Goal: Task Accomplishment & Management: Use online tool/utility

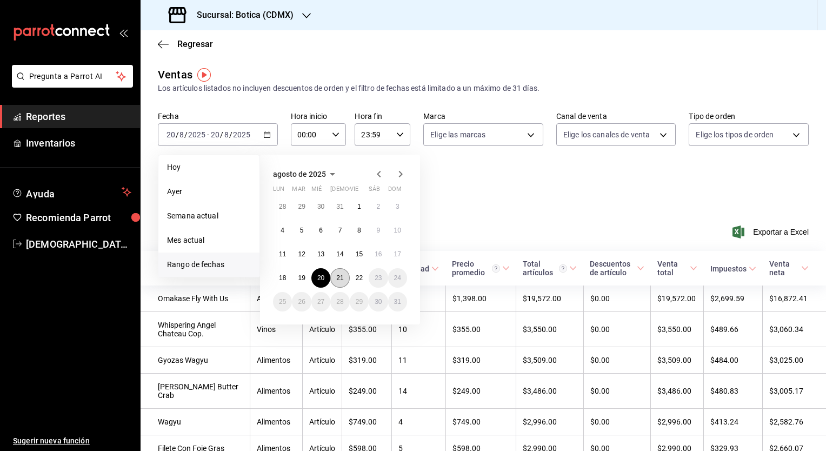
click at [339, 276] on abbr "21" at bounding box center [339, 278] width 7 height 8
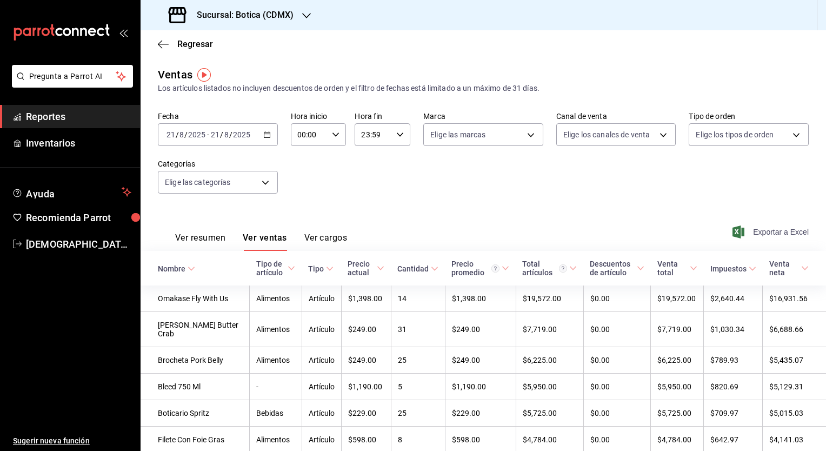
click at [772, 228] on span "Exportar a Excel" at bounding box center [772, 232] width 74 height 13
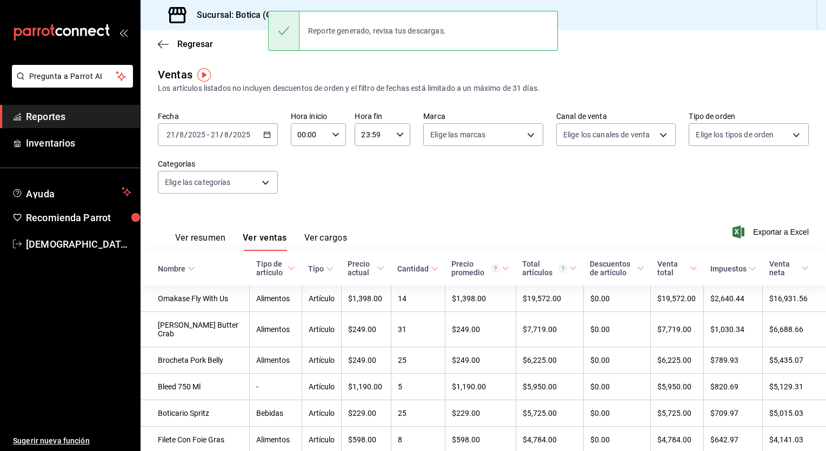
click at [266, 138] on div "[DATE] [DATE] - [DATE] [DATE]" at bounding box center [218, 134] width 120 height 23
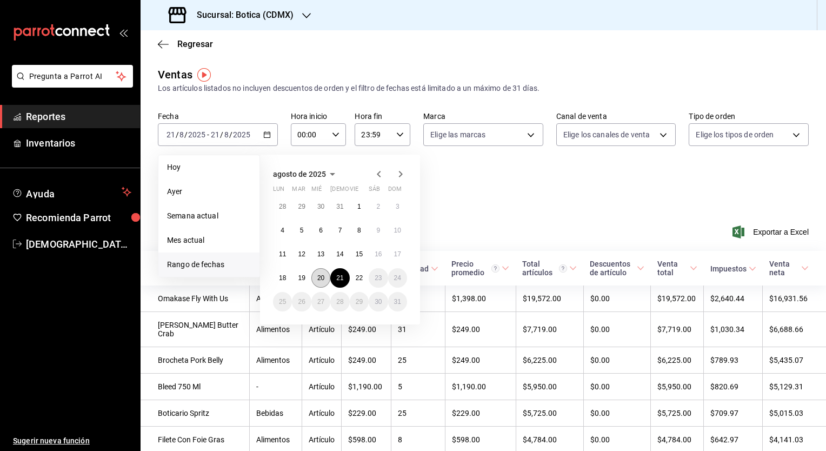
click at [317, 278] on abbr "20" at bounding box center [320, 278] width 7 height 8
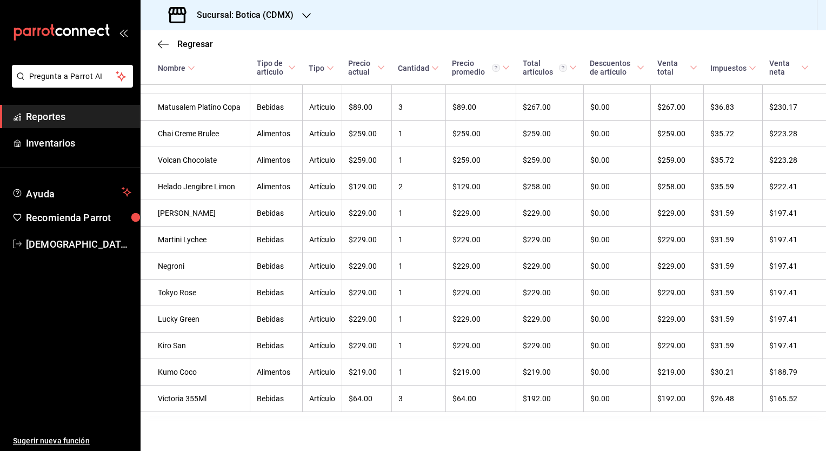
scroll to position [2293, 0]
click at [342, 253] on td "$229.00" at bounding box center [367, 240] width 50 height 27
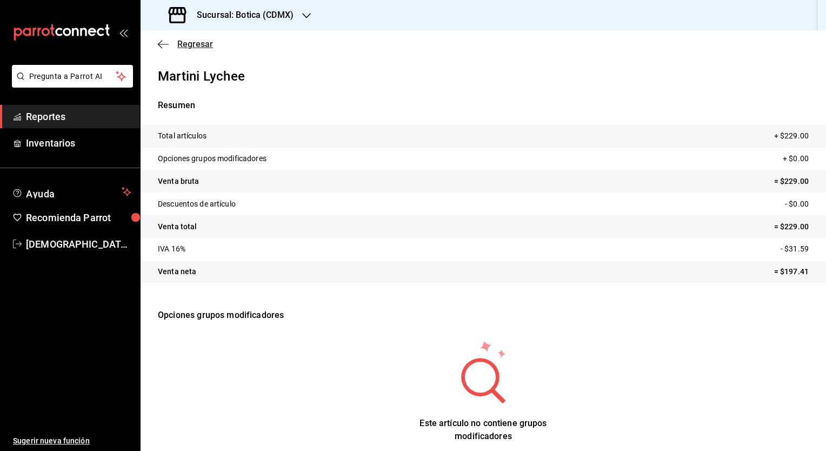
click at [195, 44] on span "Regresar" at bounding box center [195, 44] width 36 height 10
click at [197, 43] on span "Regresar" at bounding box center [195, 44] width 36 height 10
click at [162, 44] on icon "button" at bounding box center [163, 44] width 11 height 1
click at [185, 39] on span "Regresar" at bounding box center [195, 44] width 36 height 10
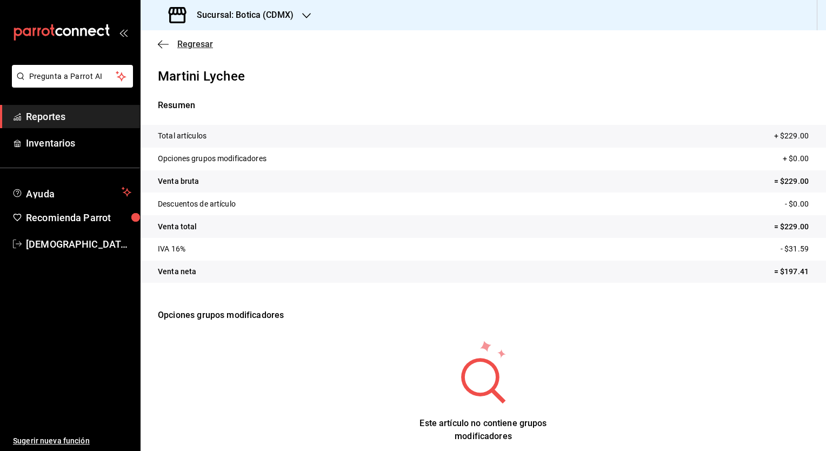
click at [160, 43] on icon "button" at bounding box center [163, 44] width 11 height 10
click at [75, 116] on span "Reportes" at bounding box center [78, 116] width 105 height 15
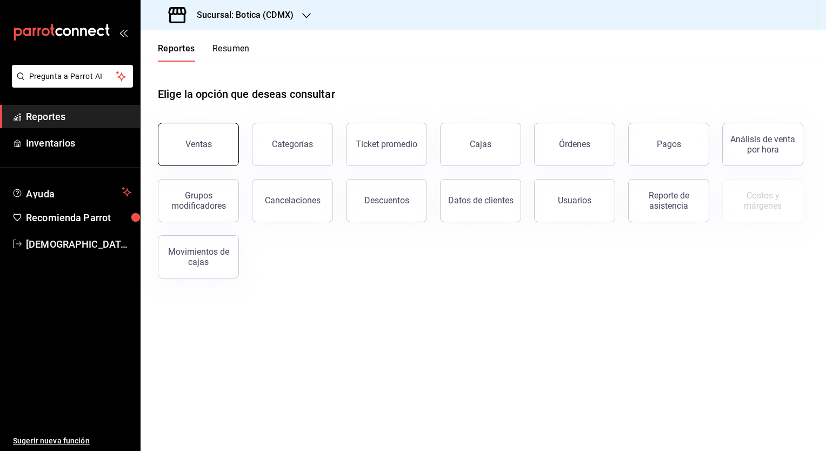
click at [228, 156] on button "Ventas" at bounding box center [198, 144] width 81 height 43
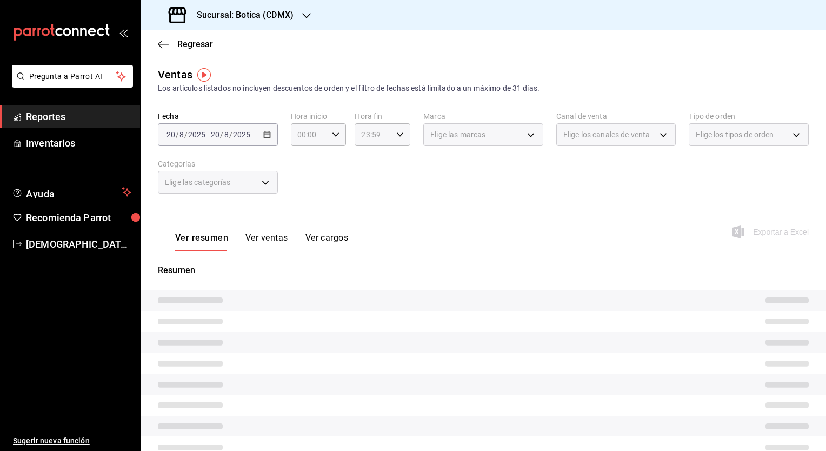
click at [264, 138] on div "[DATE] [DATE] - [DATE] [DATE]" at bounding box center [218, 134] width 120 height 23
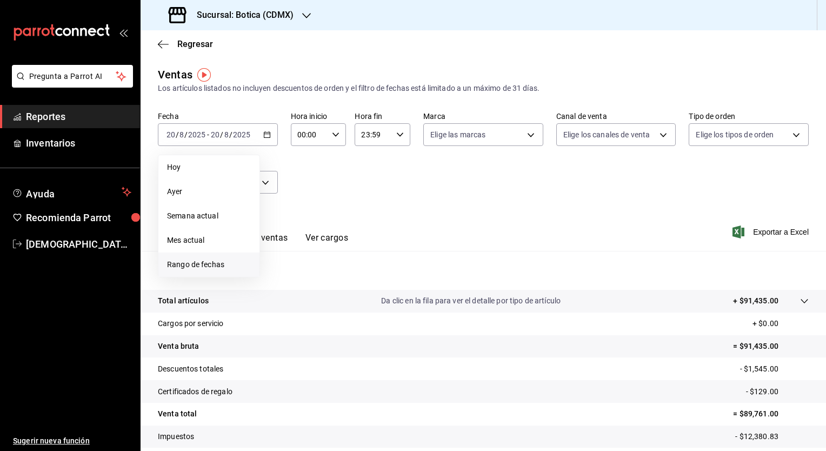
click at [200, 268] on span "Rango de fechas" at bounding box center [209, 264] width 84 height 11
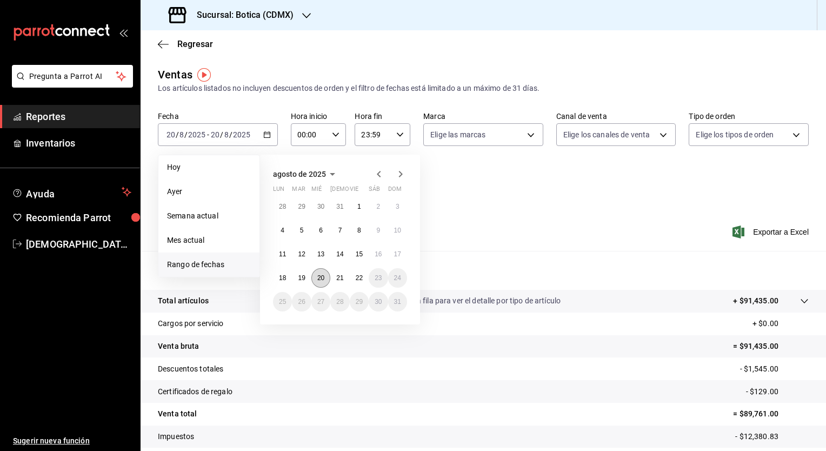
click at [315, 276] on button "20" at bounding box center [321, 277] width 19 height 19
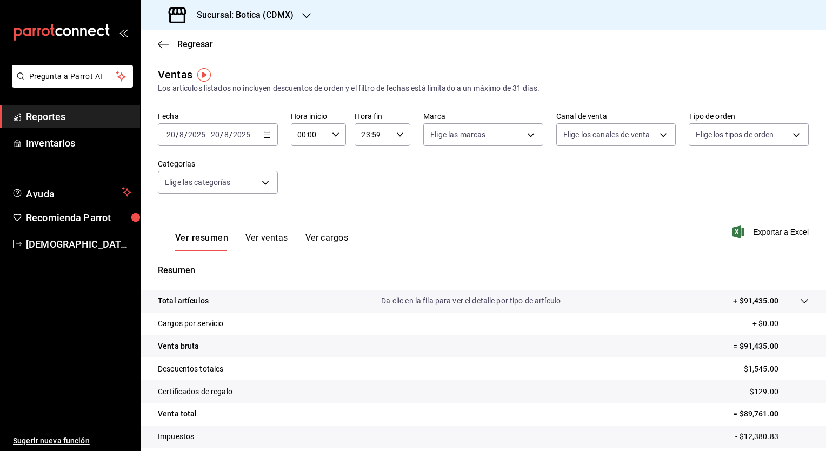
scroll to position [67, 0]
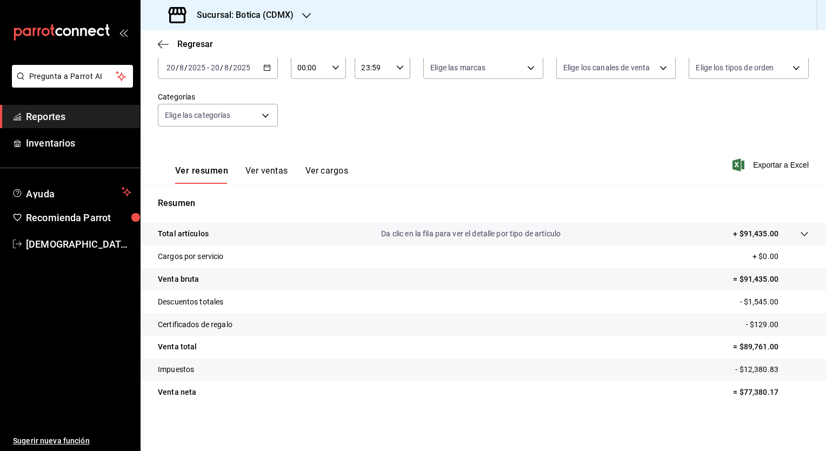
click at [280, 172] on button "Ver ventas" at bounding box center [267, 175] width 43 height 18
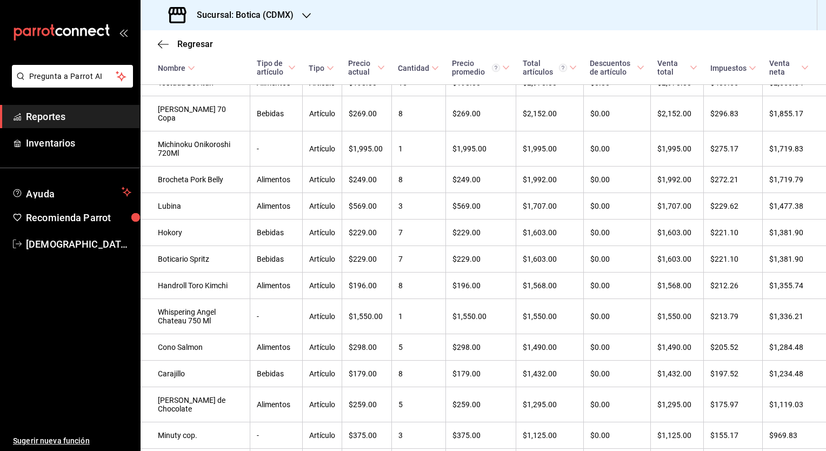
scroll to position [436, 0]
